Goal: Task Accomplishment & Management: Complete application form

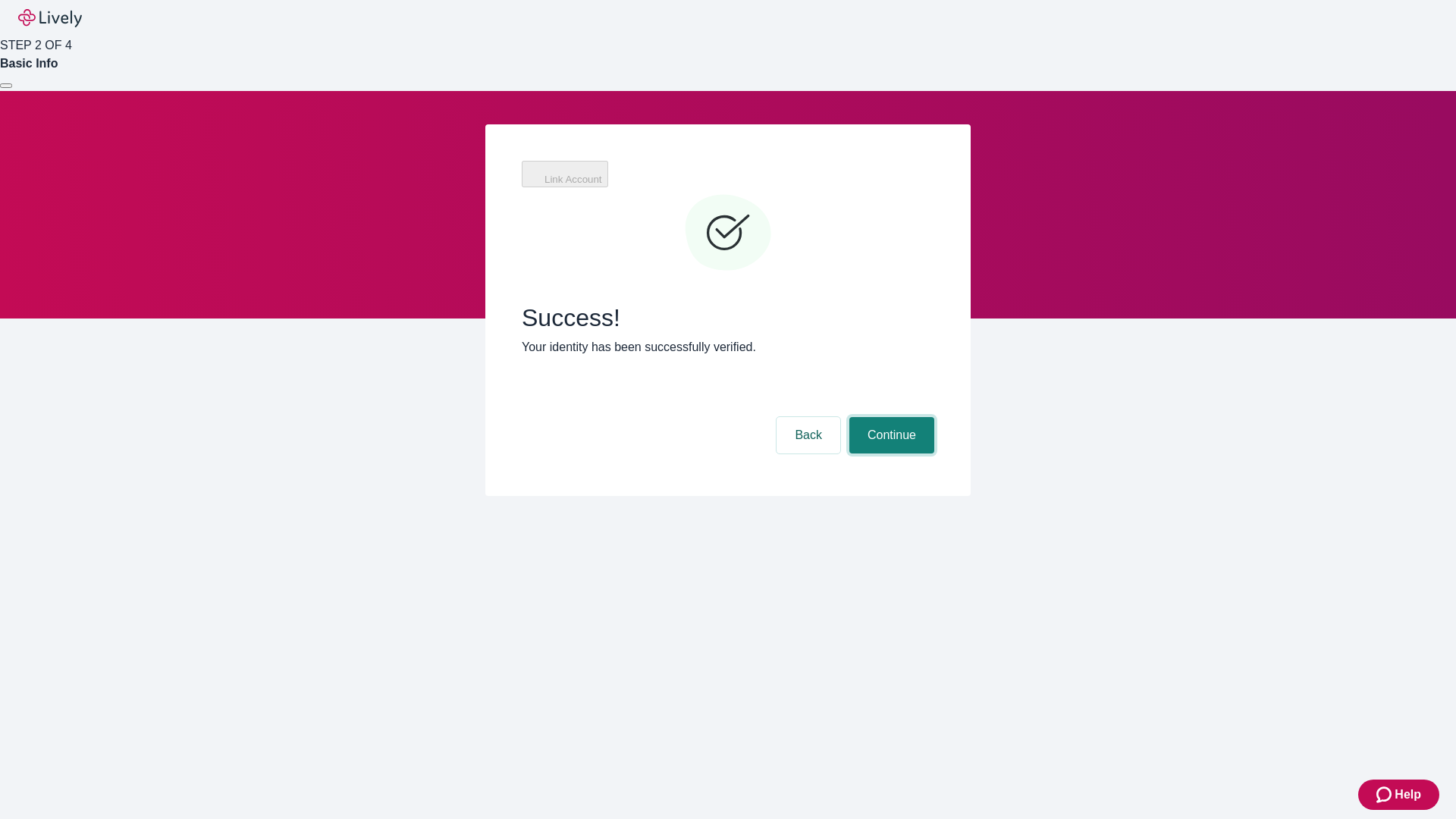
click at [889, 417] on button "Continue" at bounding box center [892, 436] width 85 height 37
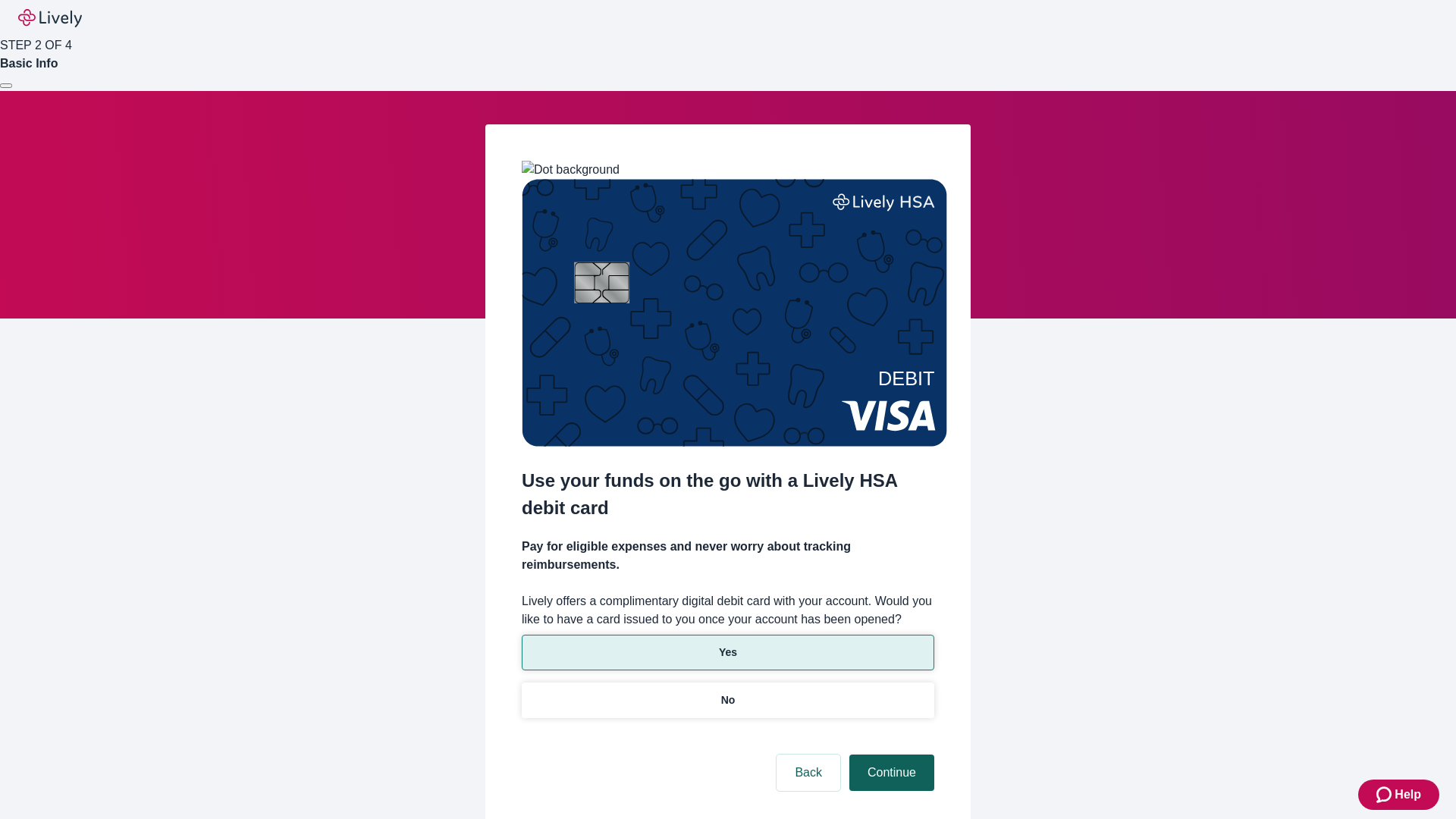
click at [728, 645] on p "Yes" at bounding box center [728, 652] width 18 height 16
click at [889, 754] on button "Continue" at bounding box center [892, 773] width 85 height 37
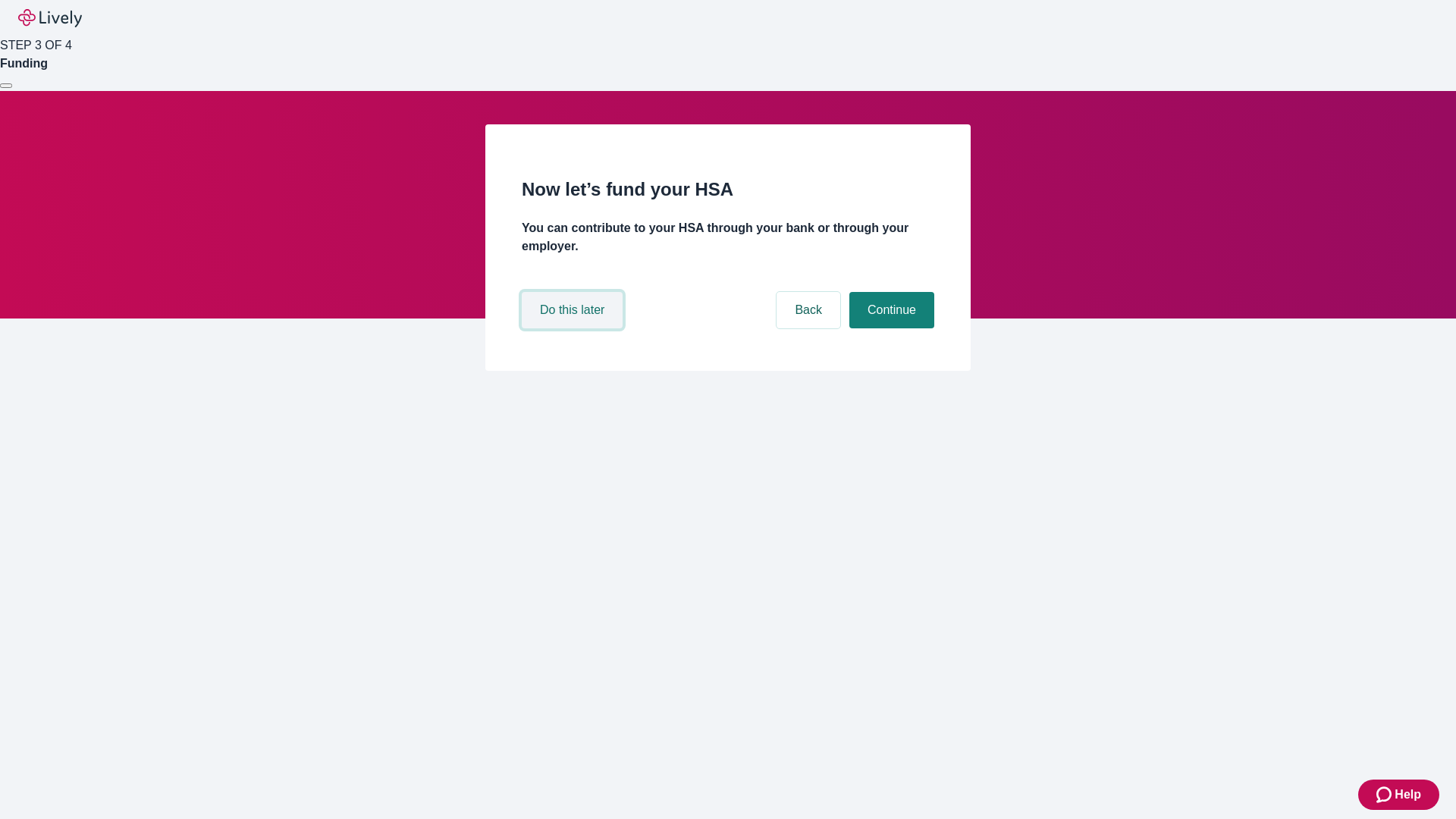
click at [574, 329] on button "Do this later" at bounding box center [571, 310] width 101 height 37
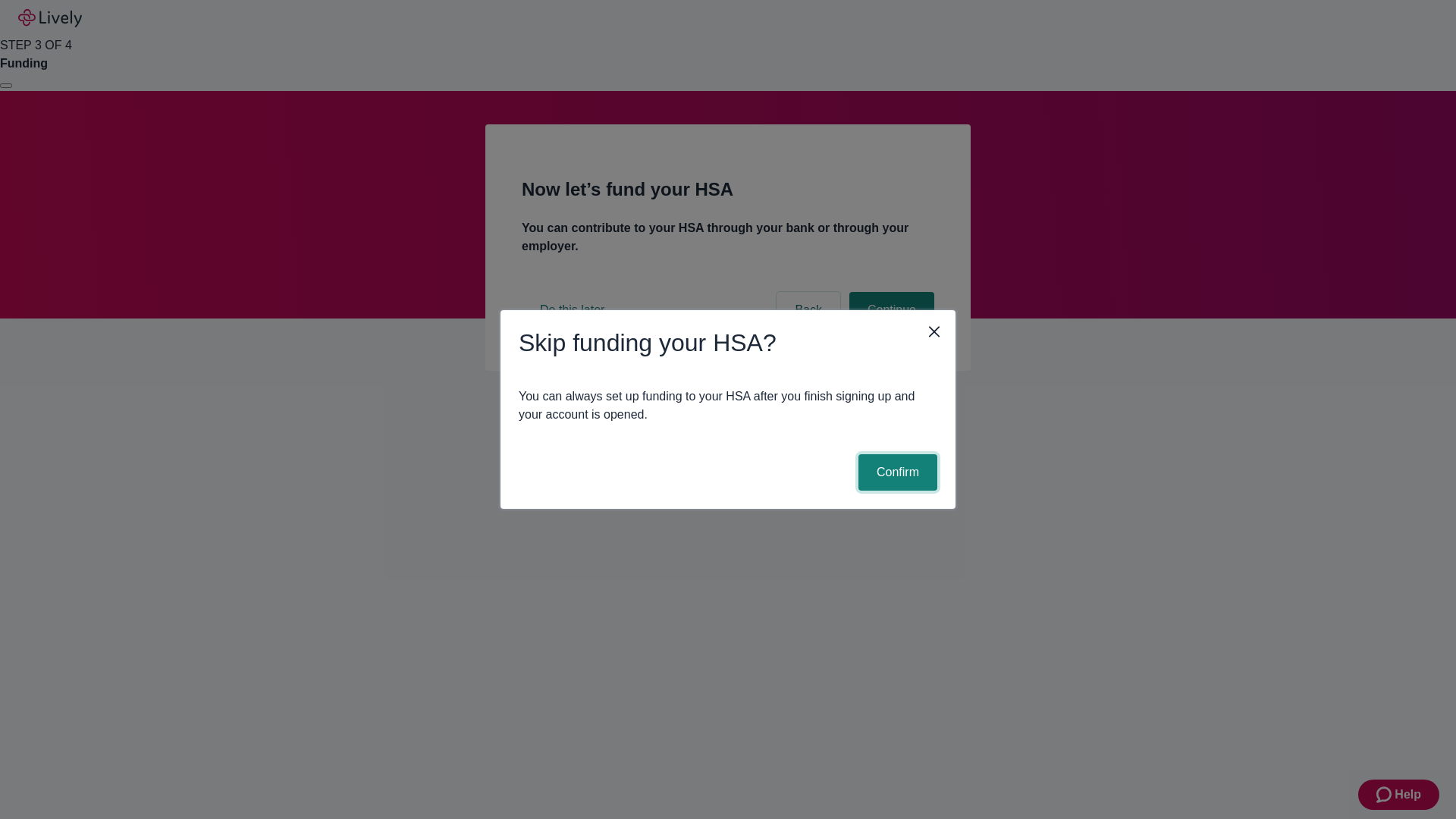
click at [896, 472] on button "Confirm" at bounding box center [898, 472] width 79 height 37
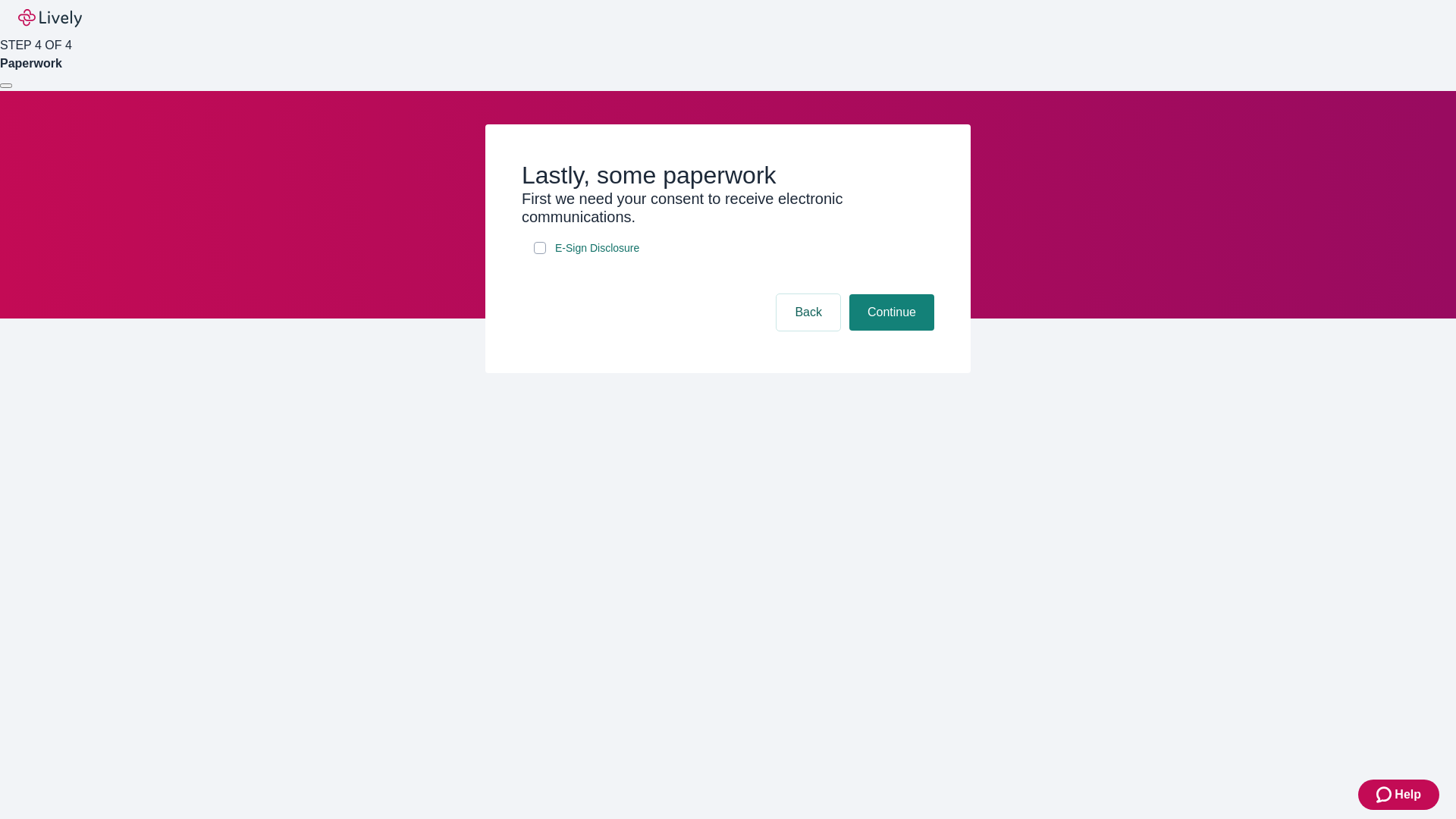
click at [540, 254] on input "E-Sign Disclosure" at bounding box center [540, 248] width 13 height 13
checkbox input "true"
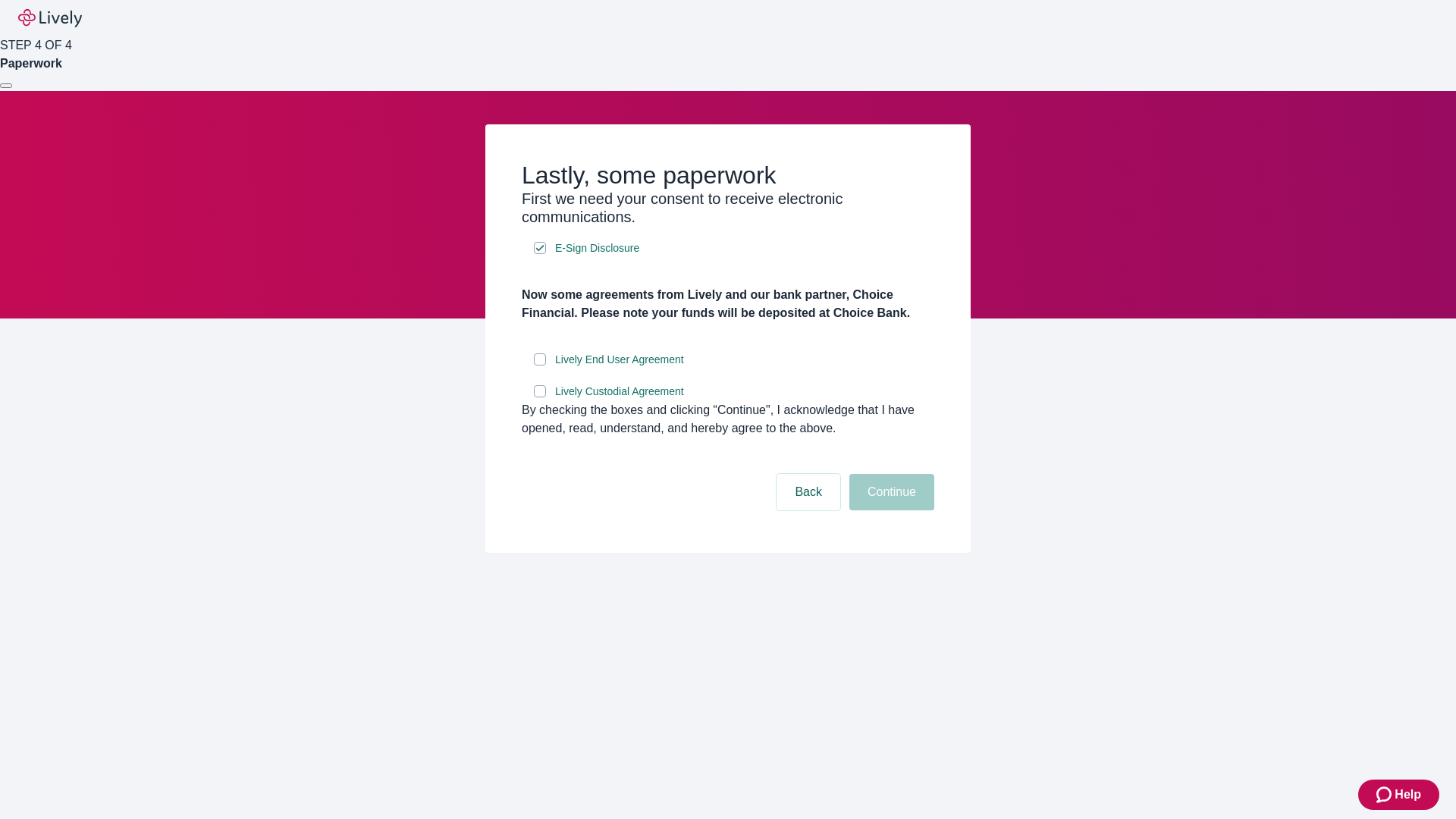
click at [540, 365] on input "Lively End User Agreement" at bounding box center [540, 359] width 13 height 13
checkbox input "true"
click at [540, 397] on input "Lively Custodial Agreement" at bounding box center [540, 391] width 13 height 13
checkbox input "true"
click at [889, 511] on button "Continue" at bounding box center [892, 492] width 85 height 37
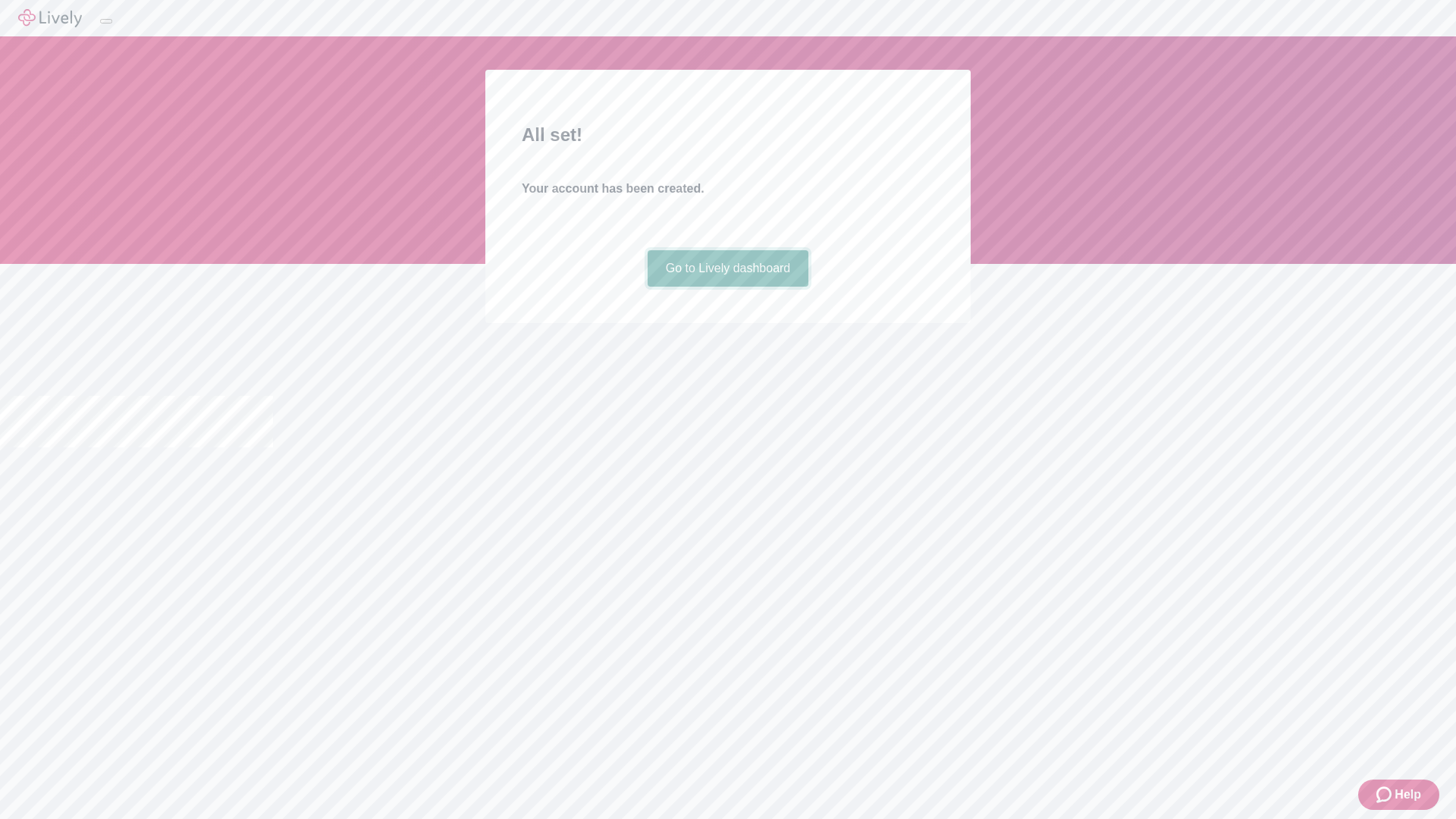
click at [728, 287] on link "Go to Lively dashboard" at bounding box center [728, 269] width 162 height 37
